Goal: Task Accomplishment & Management: Complete application form

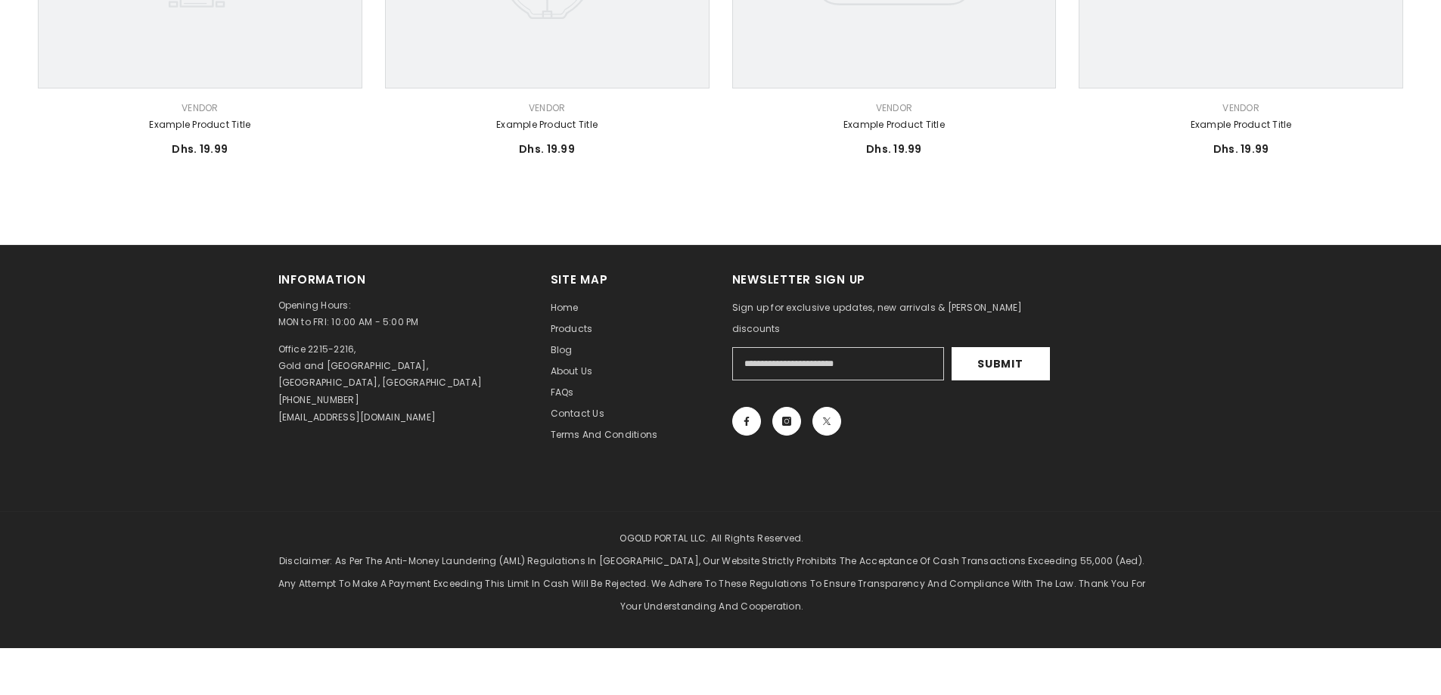
scroll to position [1132, 0]
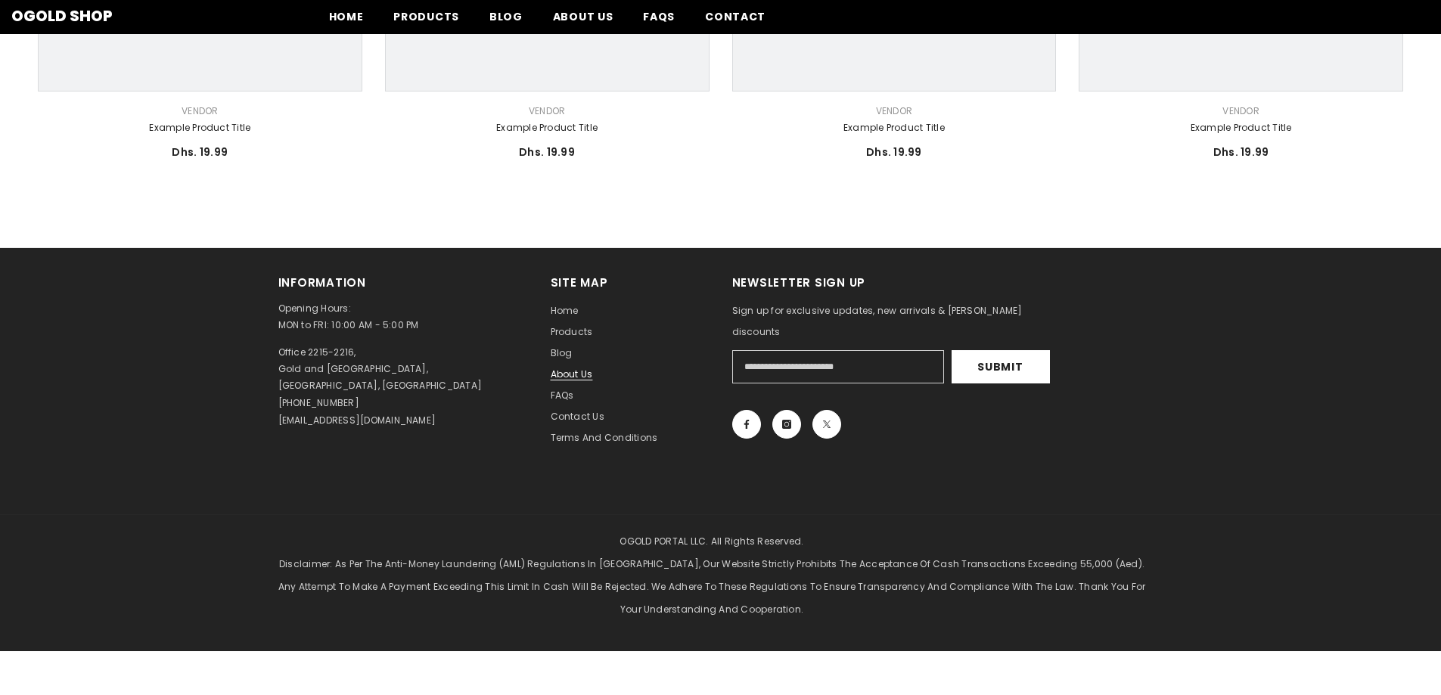
click at [571, 375] on span "About us" at bounding box center [572, 374] width 42 height 13
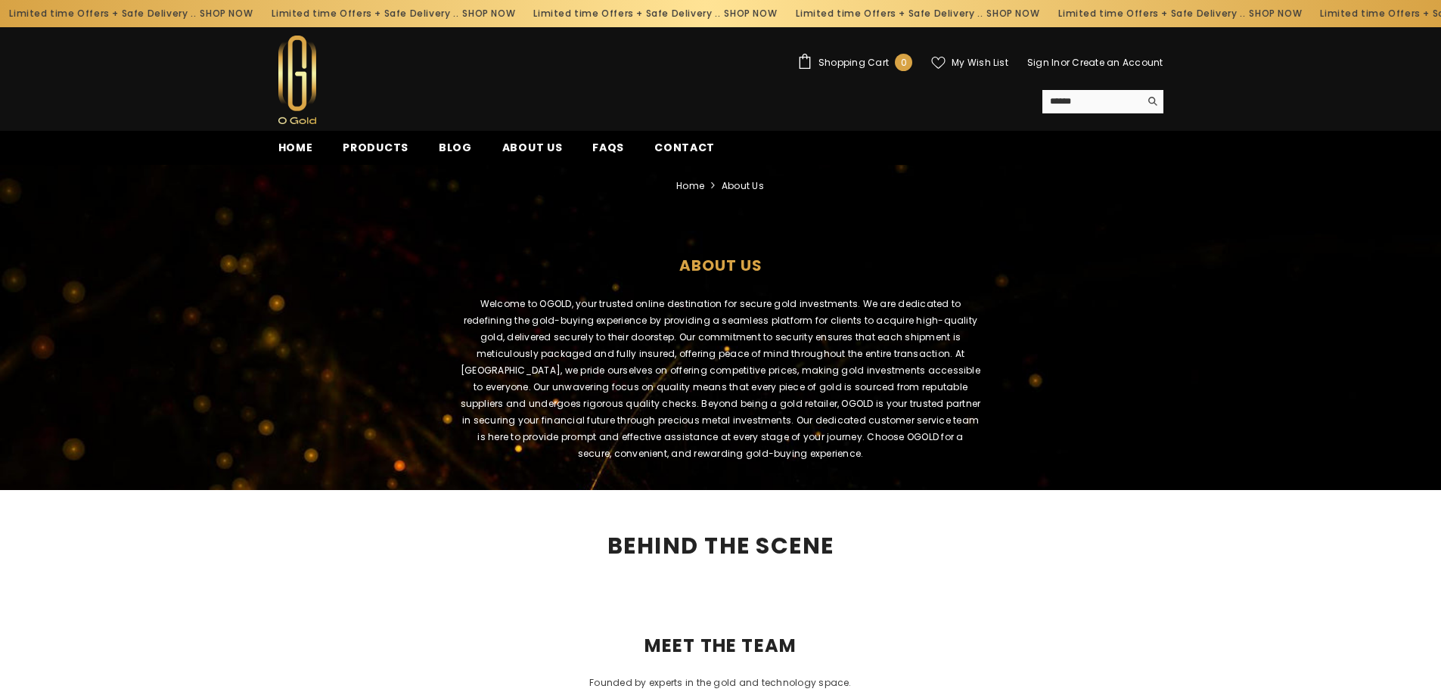
click at [1079, 64] on link "Create an Account" at bounding box center [1117, 62] width 91 height 13
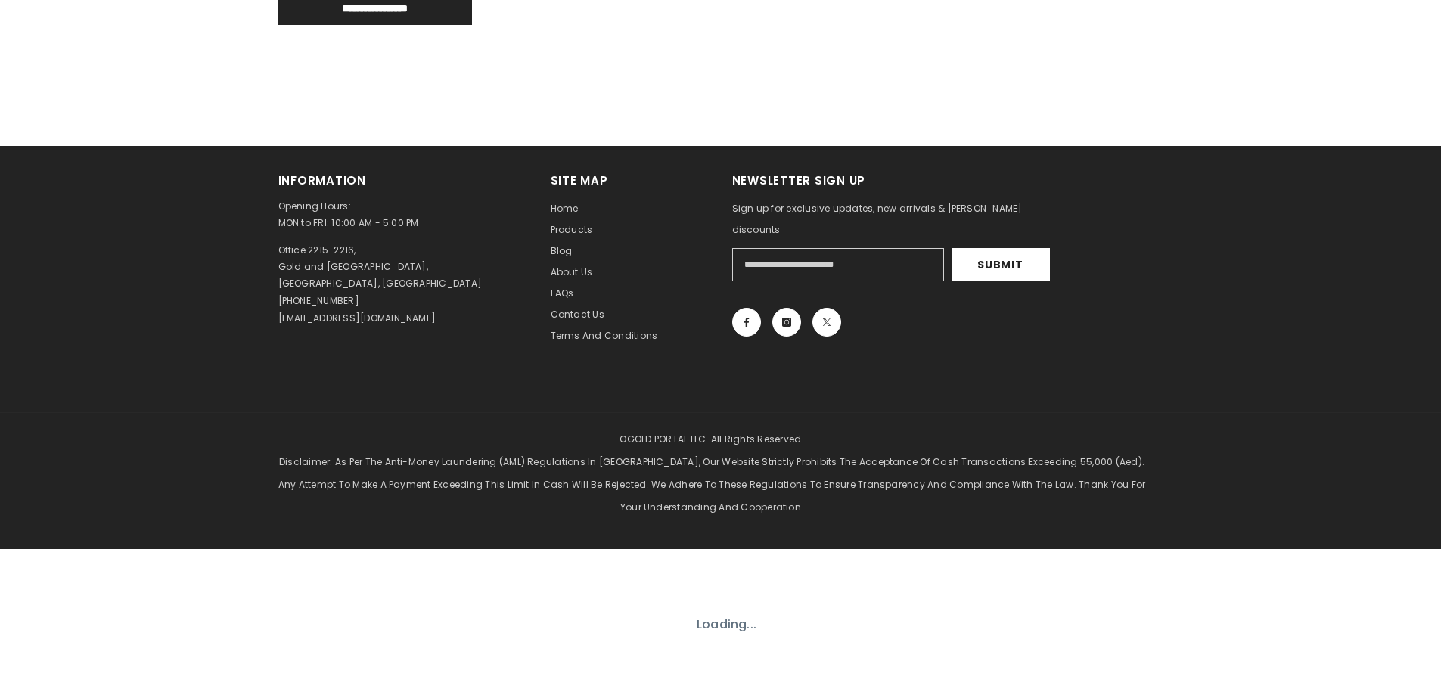
scroll to position [651, 0]
